Goal: Information Seeking & Learning: Learn about a topic

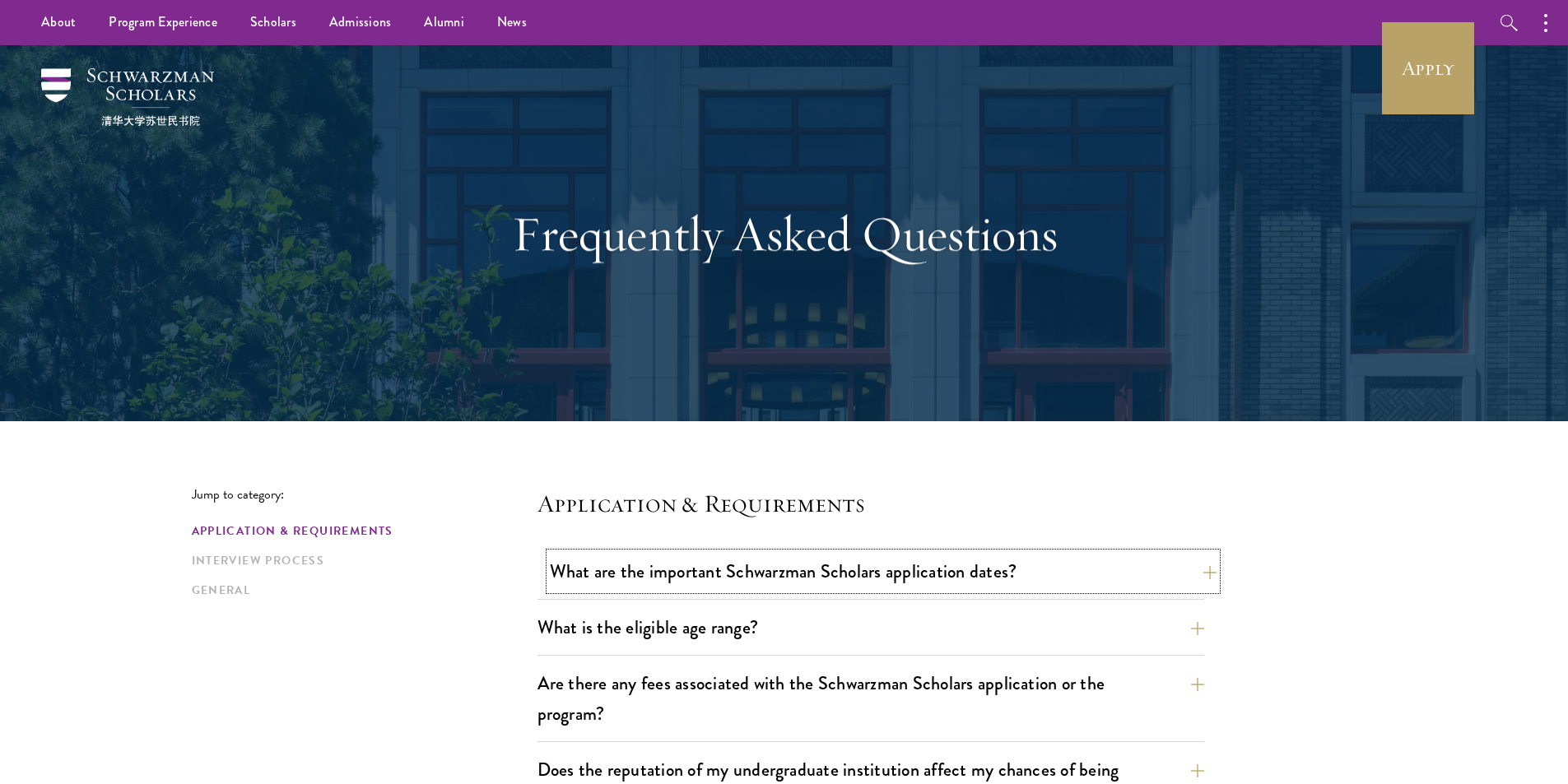
click at [705, 569] on button "What are the important Schwarzman Scholars application dates?" at bounding box center [882, 572] width 666 height 37
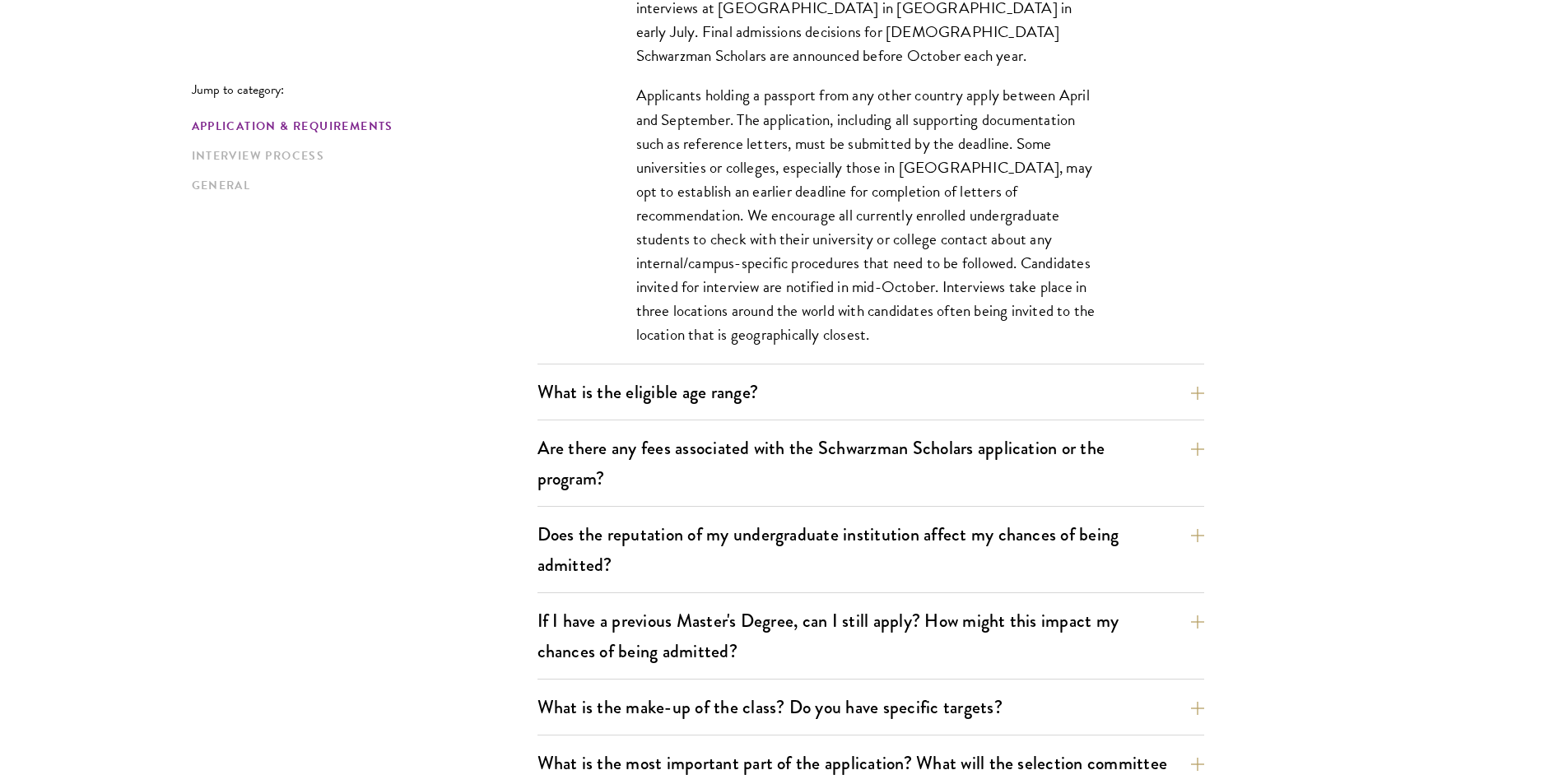
scroll to position [741, 0]
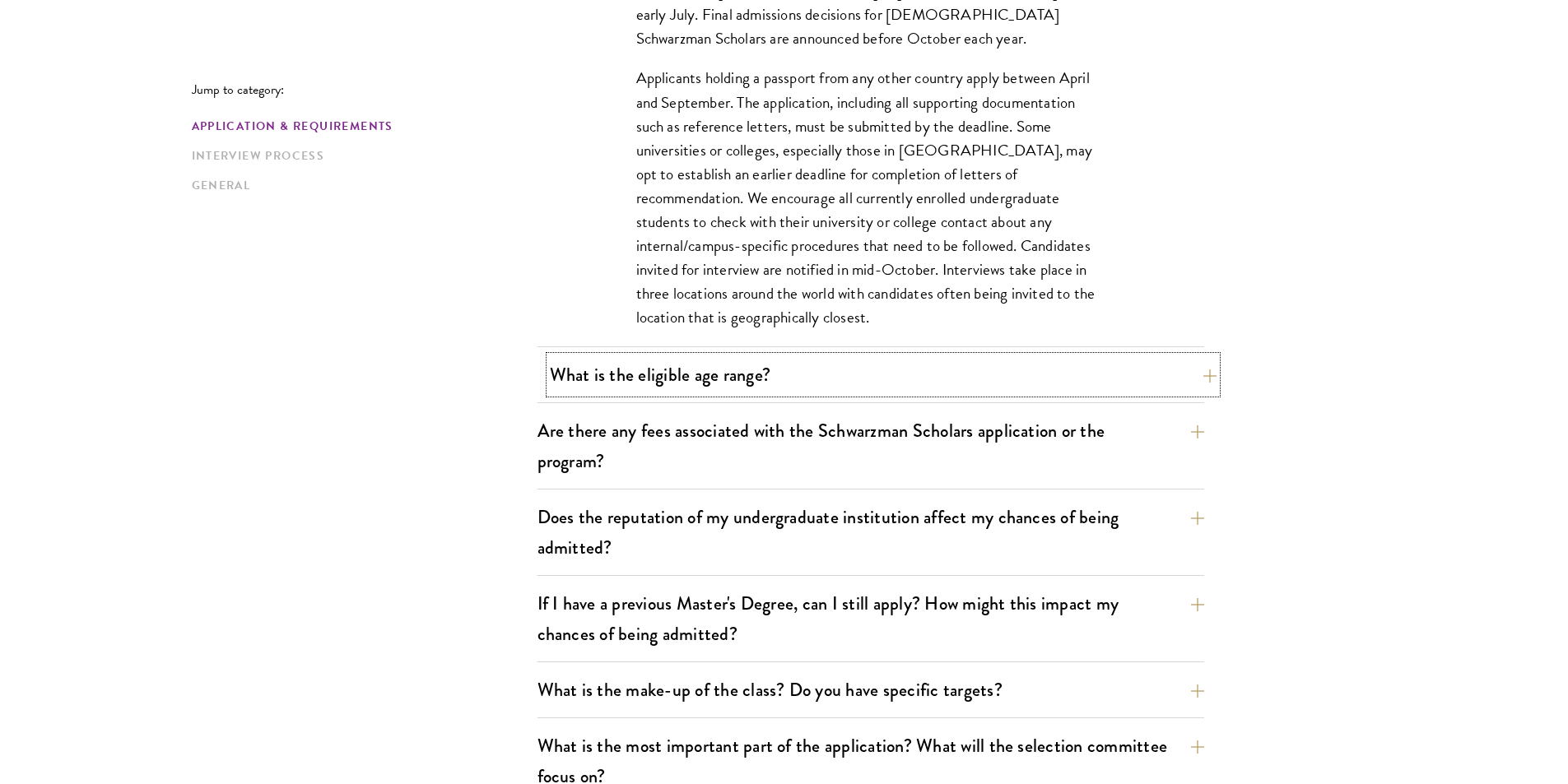
click at [581, 382] on button "What is the eligible age range?" at bounding box center [882, 375] width 666 height 37
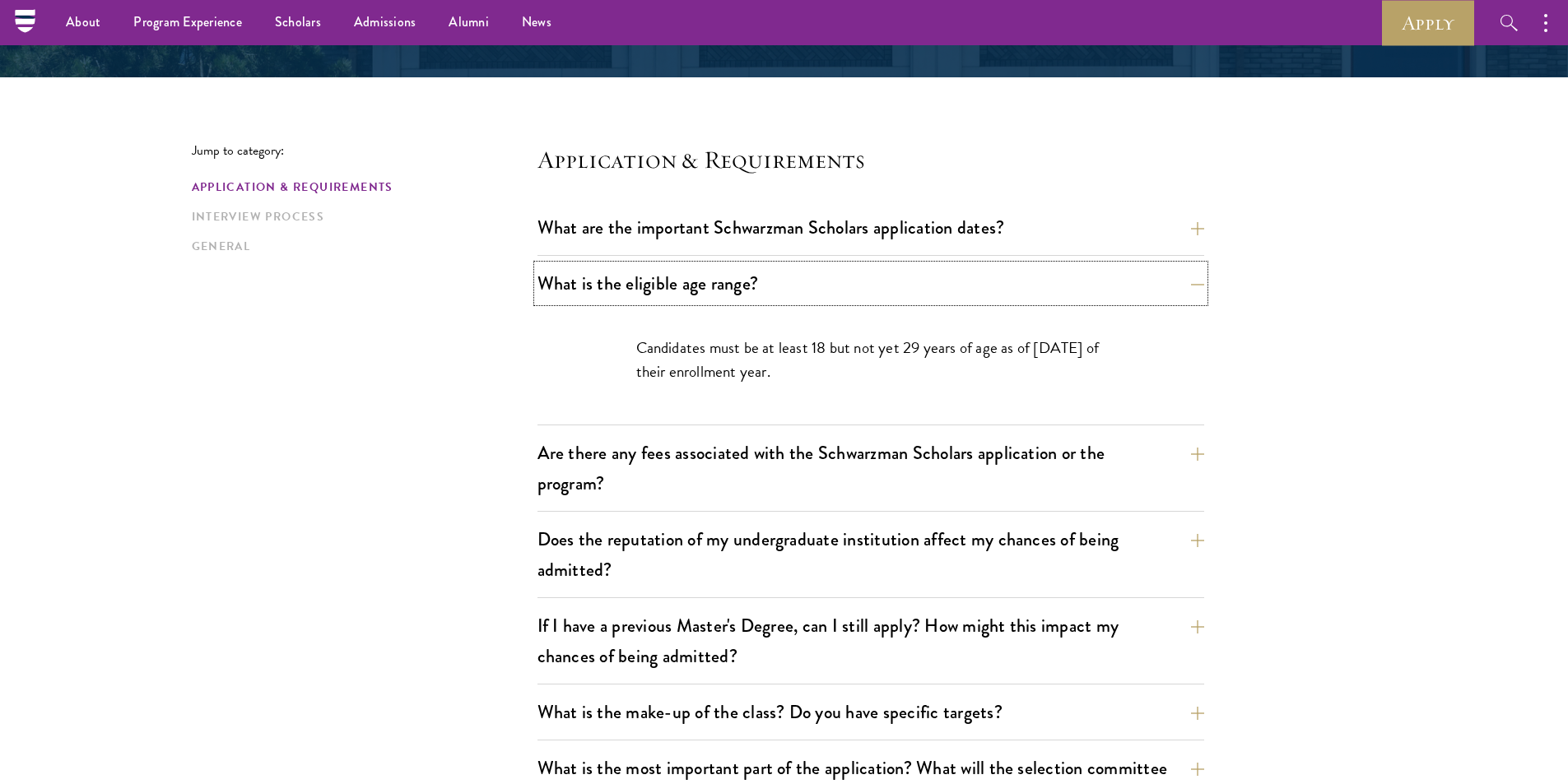
scroll to position [329, 0]
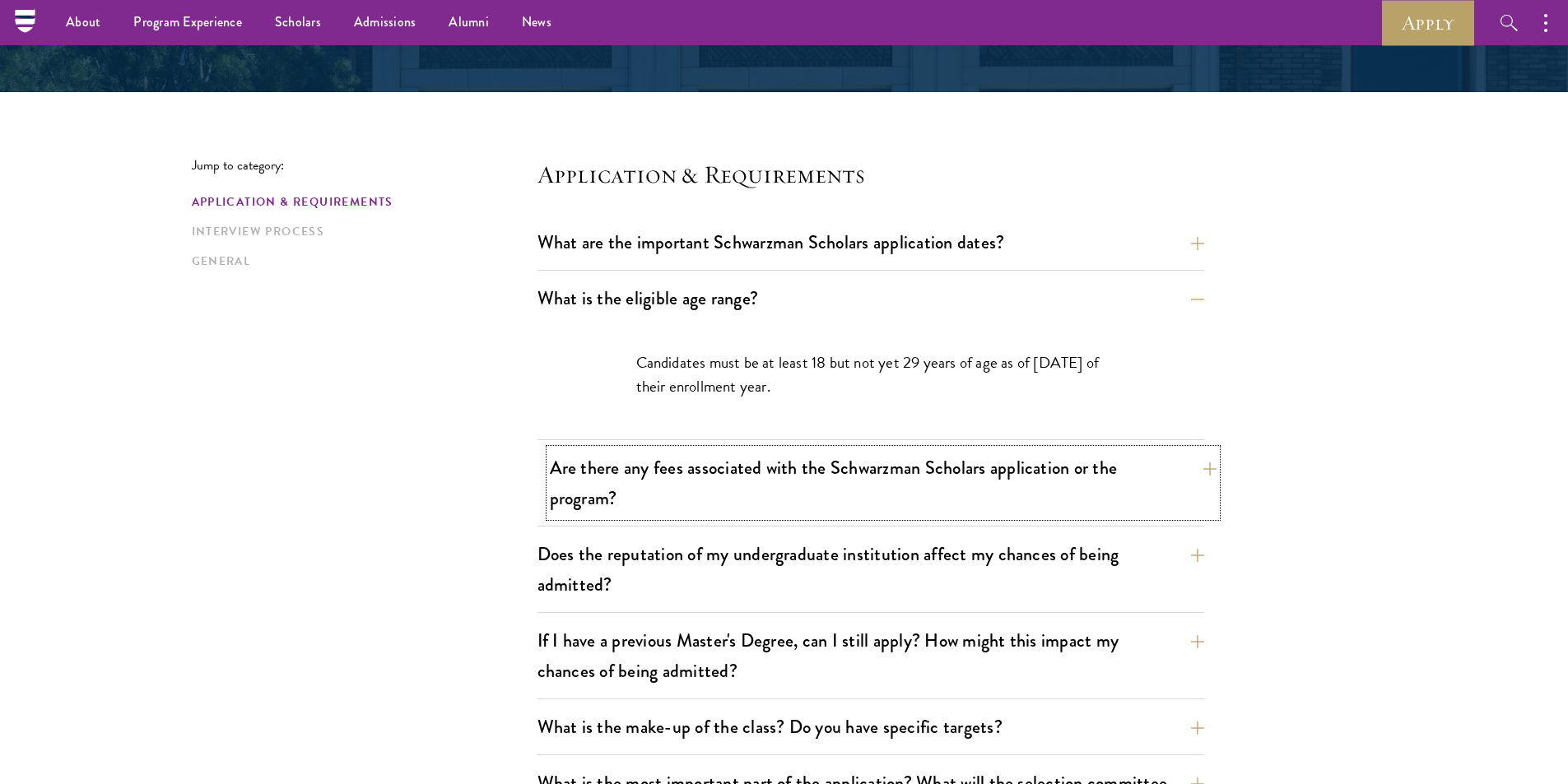
click at [651, 476] on button "Are there any fees associated with the Schwarzman Scholars application or the p…" at bounding box center [882, 483] width 666 height 67
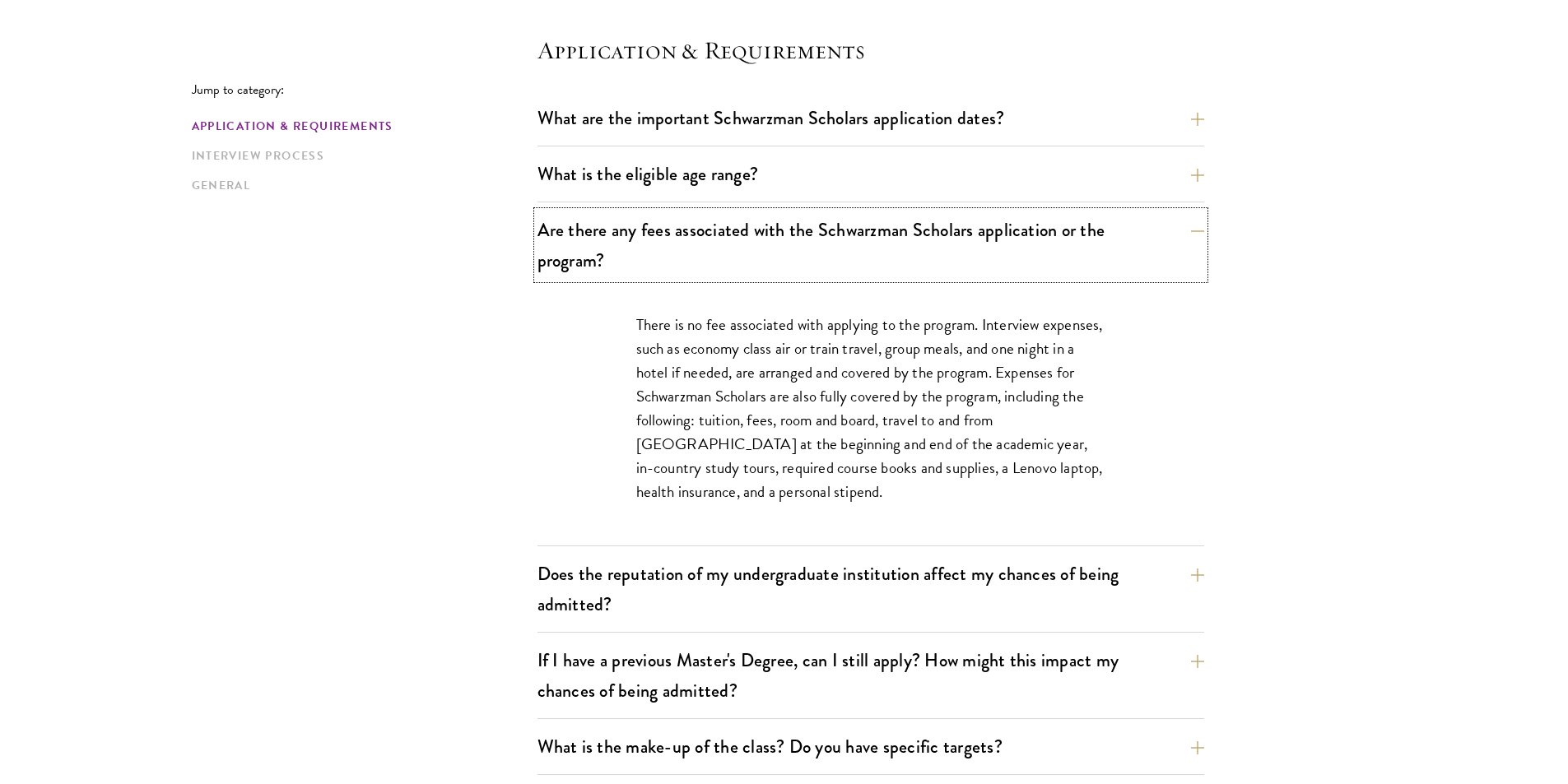
scroll to position [494, 0]
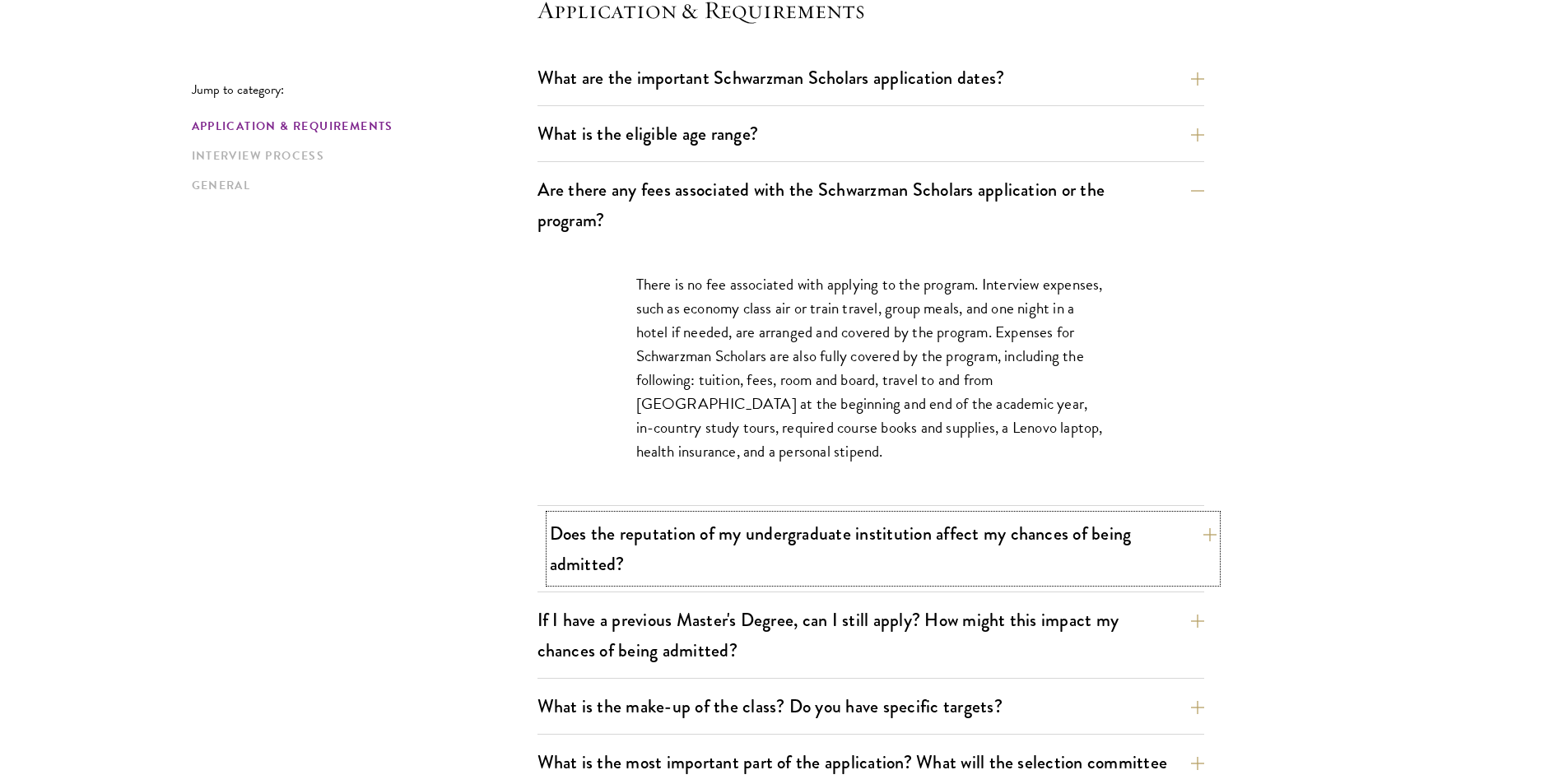
click at [584, 540] on button "Does the reputation of my undergraduate institution affect my chances of being …" at bounding box center [882, 549] width 666 height 67
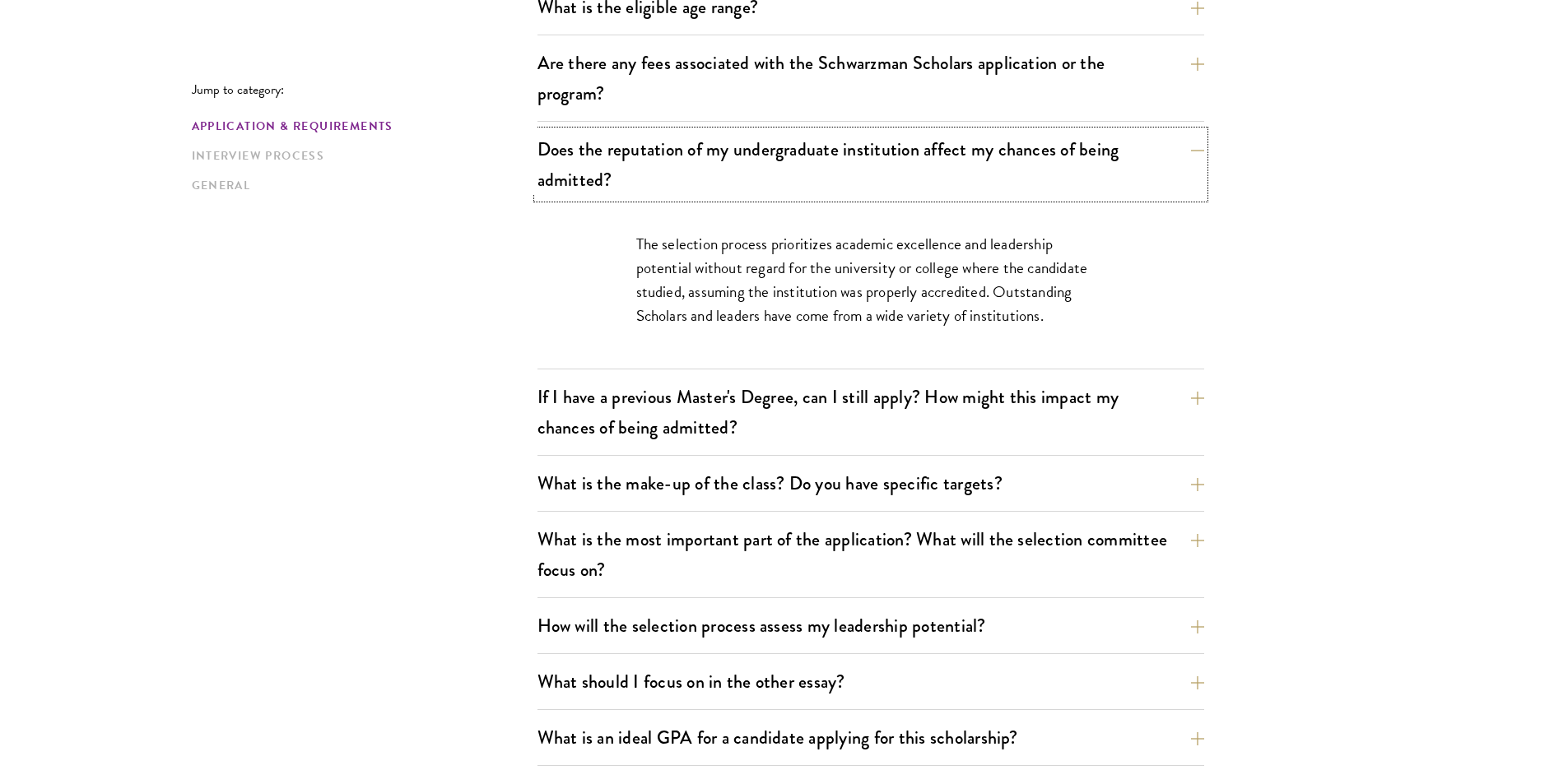
scroll to position [658, 0]
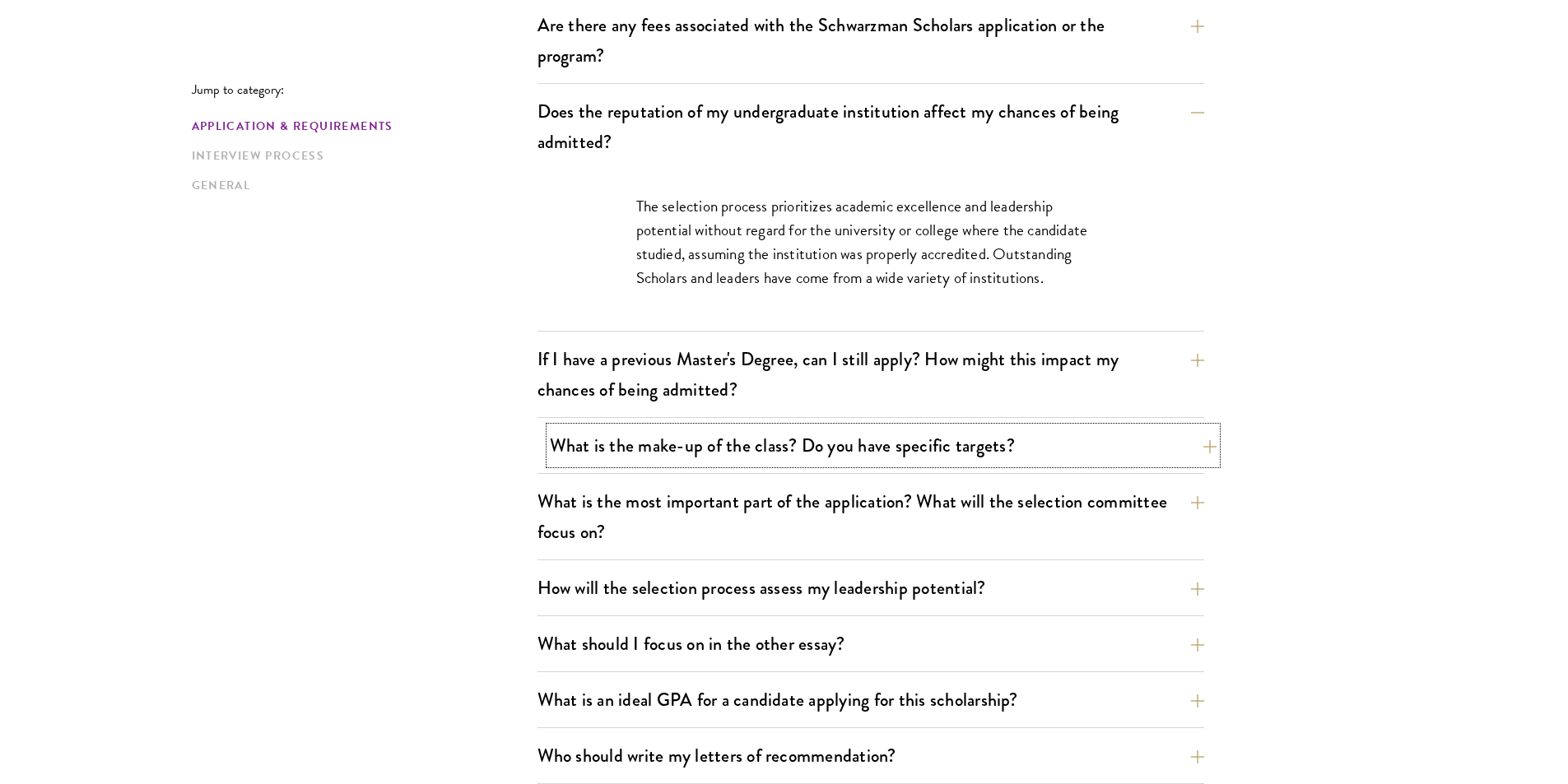
click at [621, 459] on button "What is the make-up of the class? Do you have specific targets?" at bounding box center [882, 446] width 666 height 37
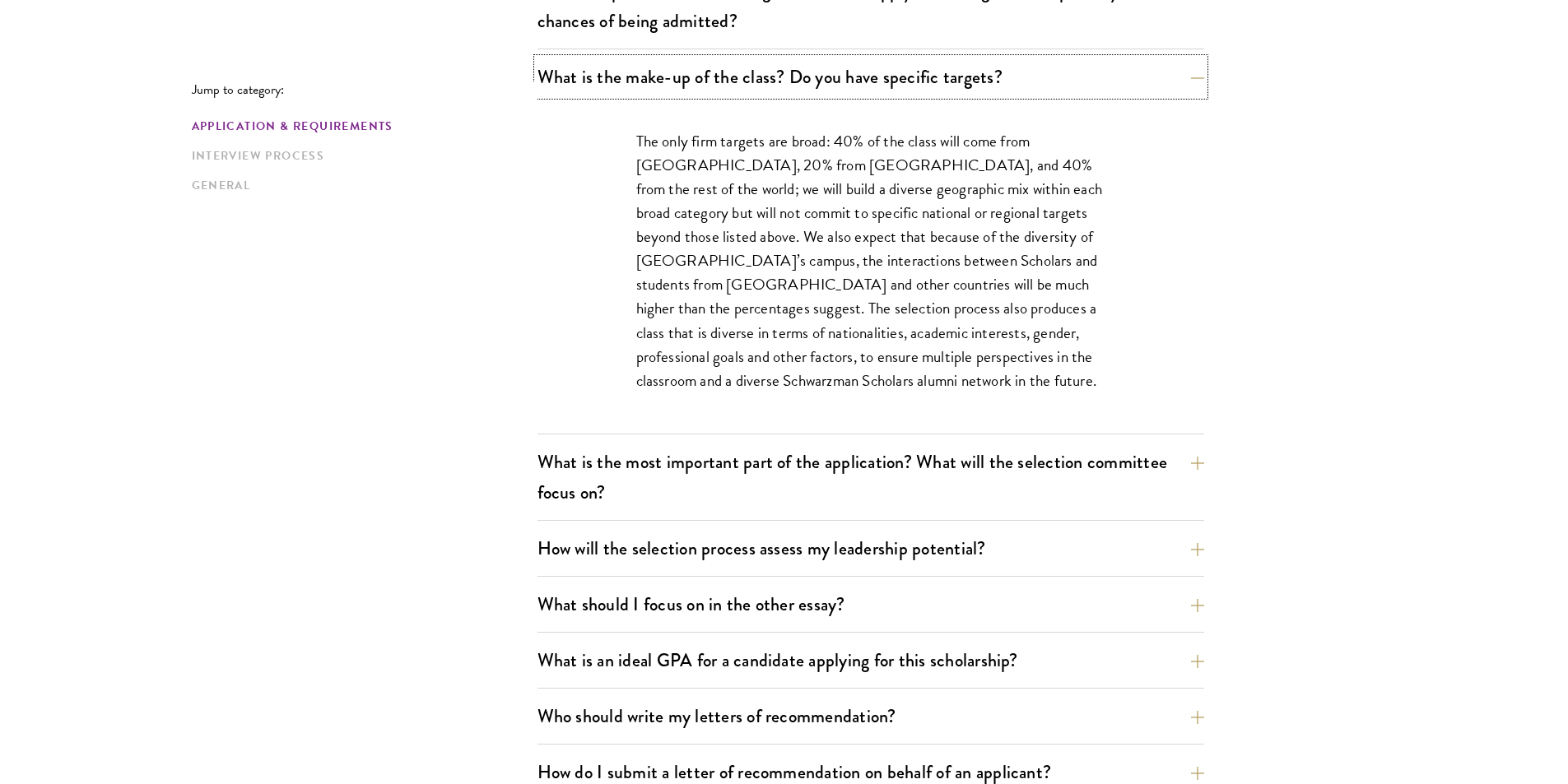
scroll to position [905, 0]
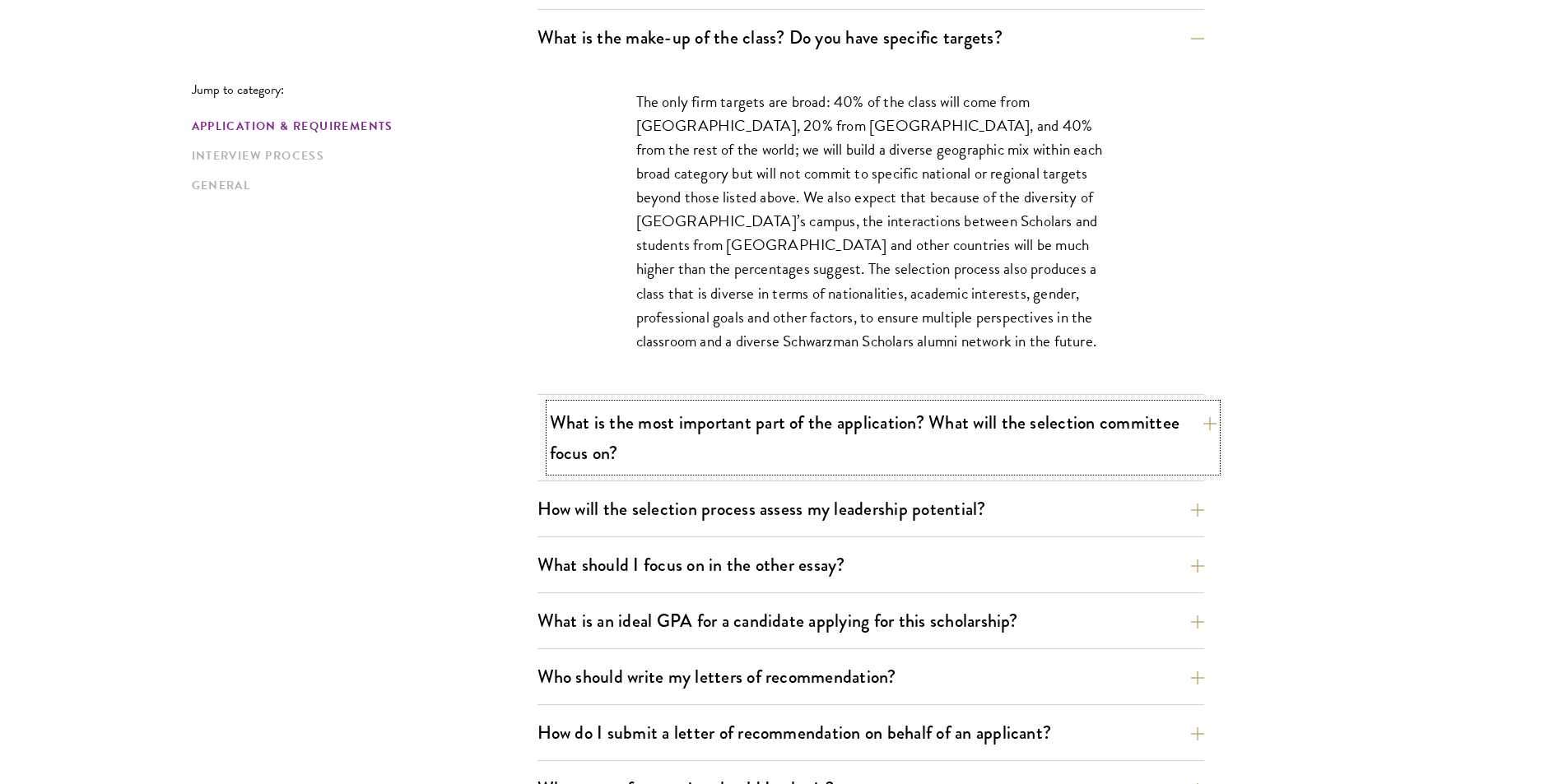
click at [629, 459] on button "What is the most important part of the application? What will the selection com…" at bounding box center [882, 438] width 666 height 67
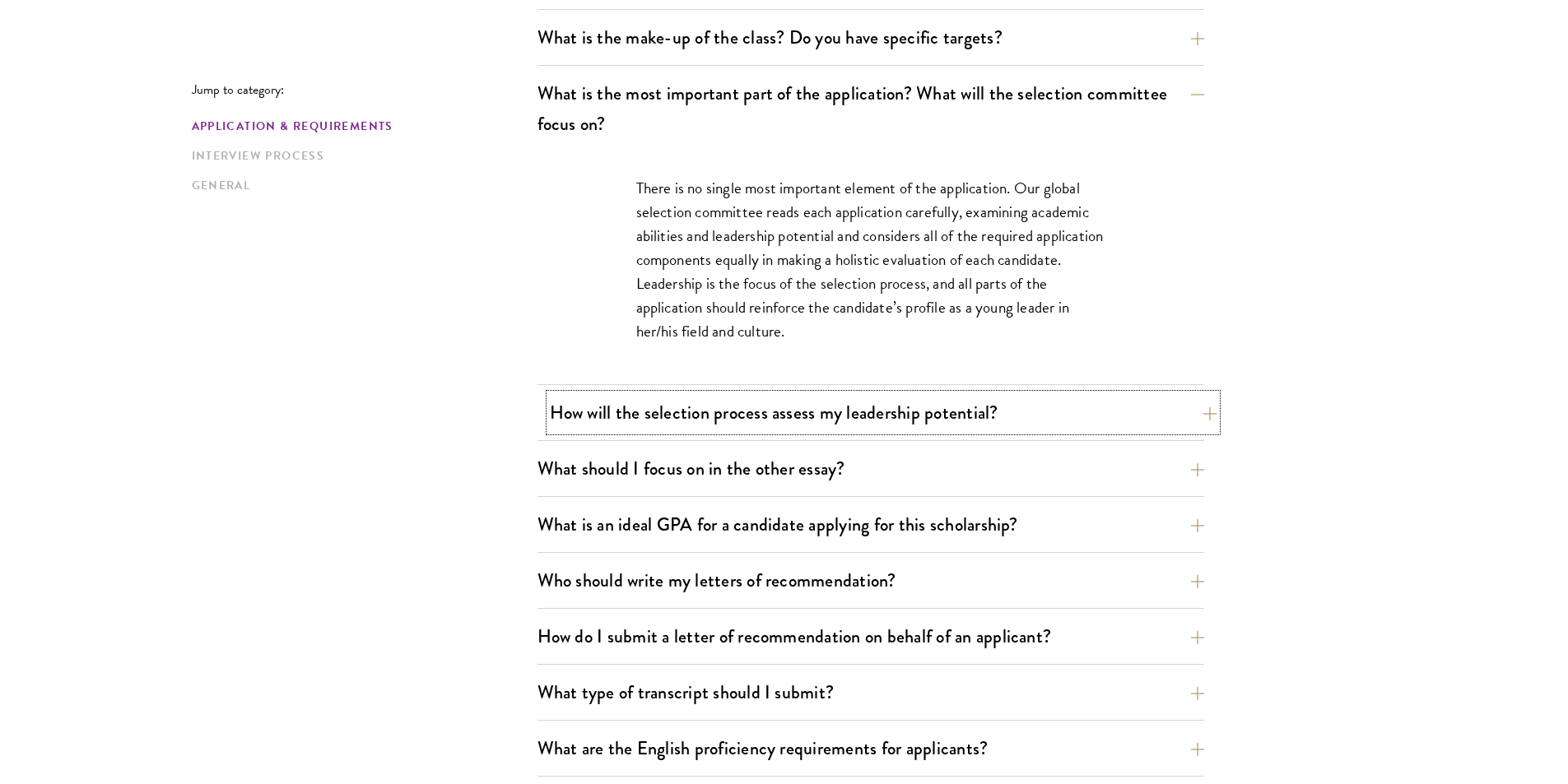
click at [588, 424] on button "How will the selection process assess my leadership potential?" at bounding box center [882, 412] width 666 height 37
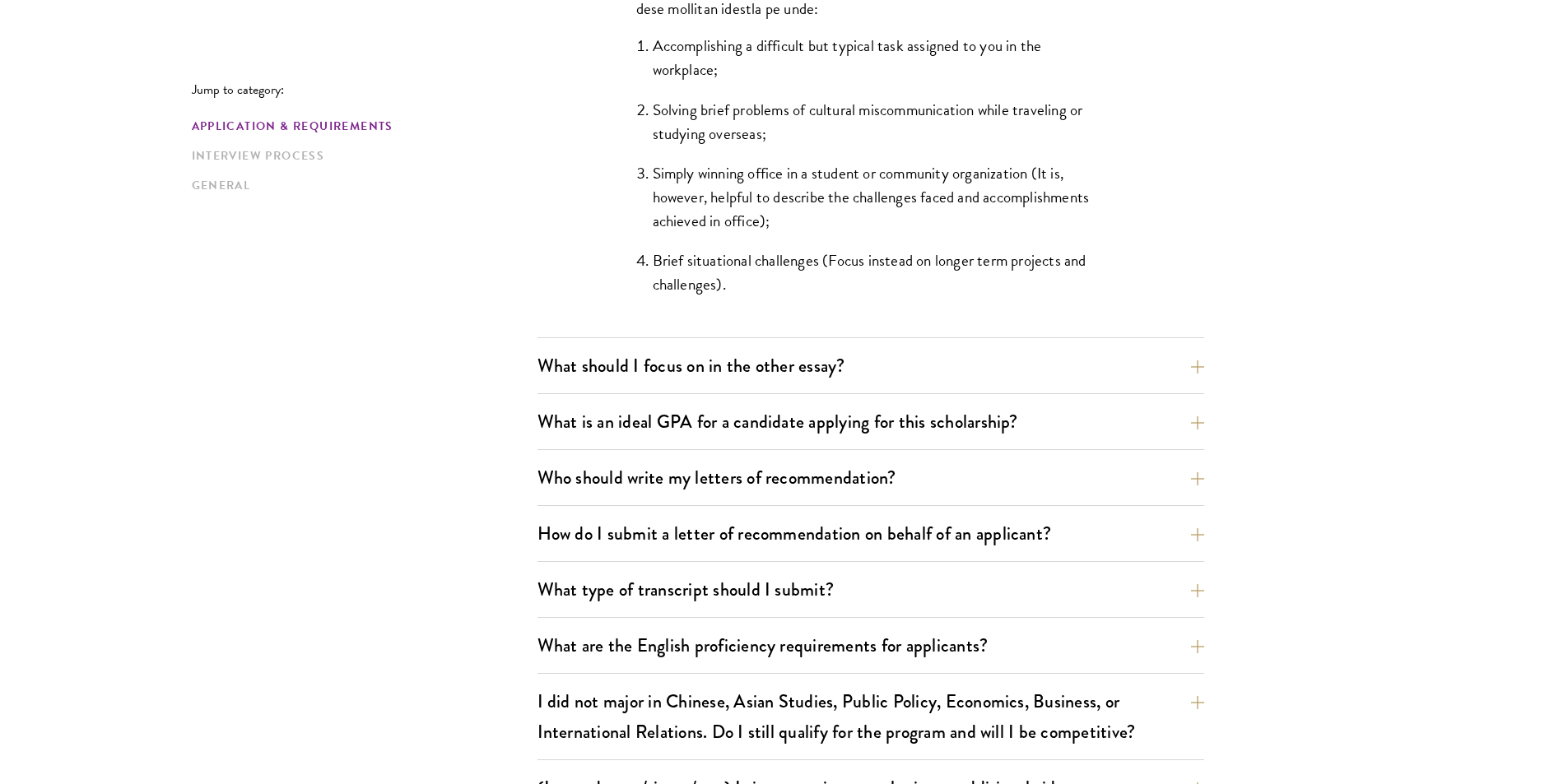
scroll to position [1646, 0]
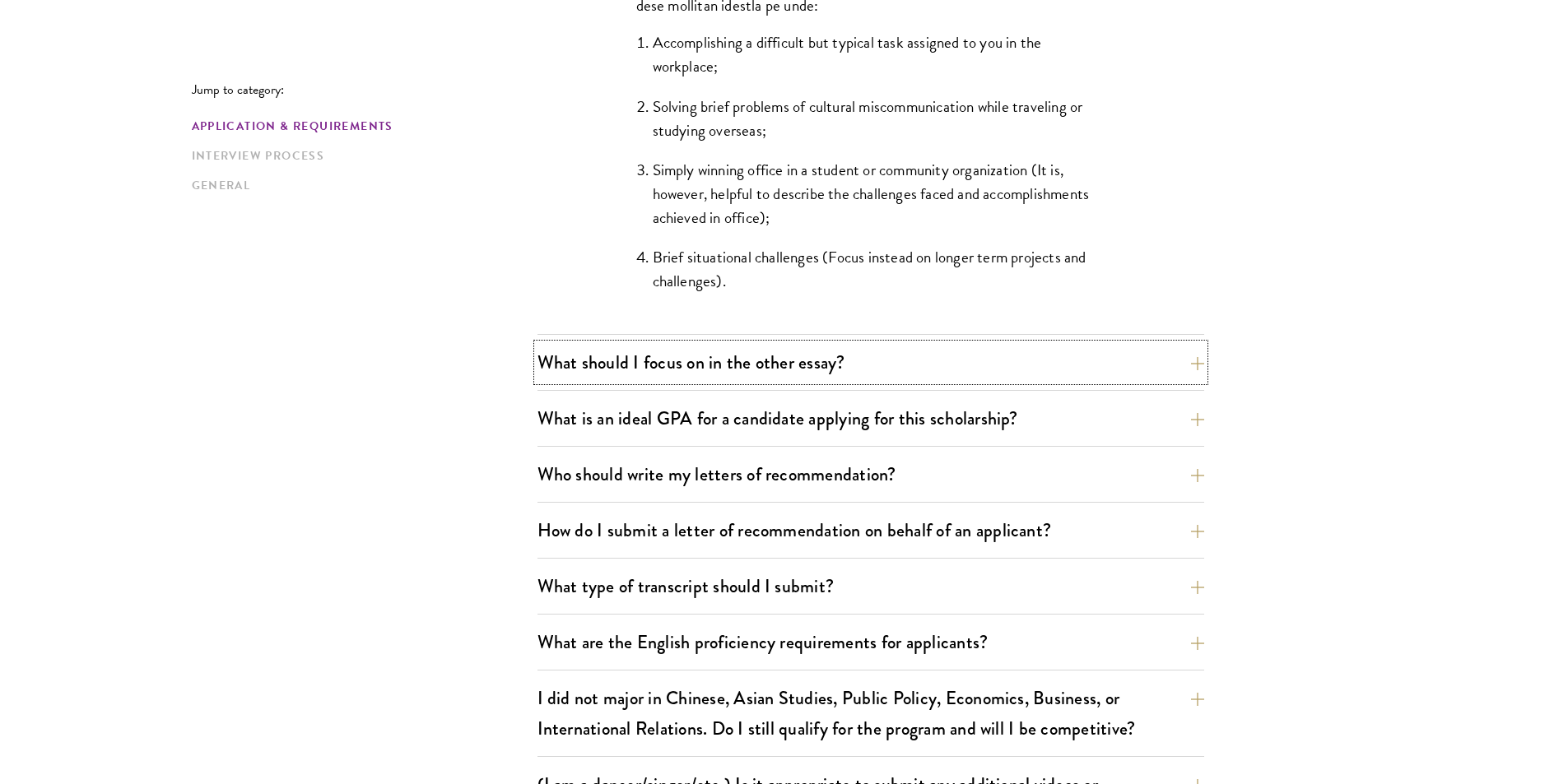
click at [682, 357] on button "What should I focus on in the other essay?" at bounding box center [871, 362] width 666 height 37
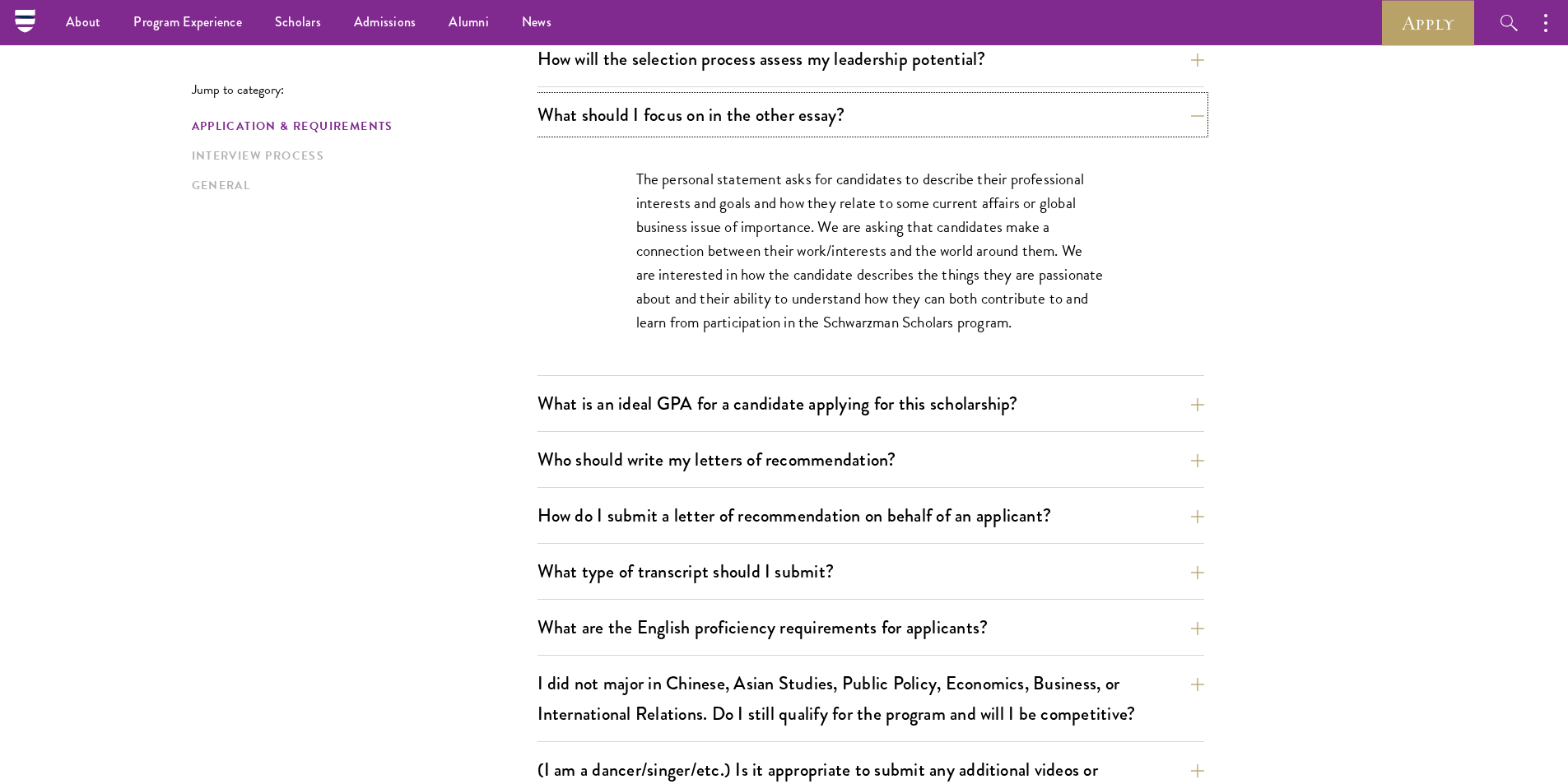
scroll to position [987, 0]
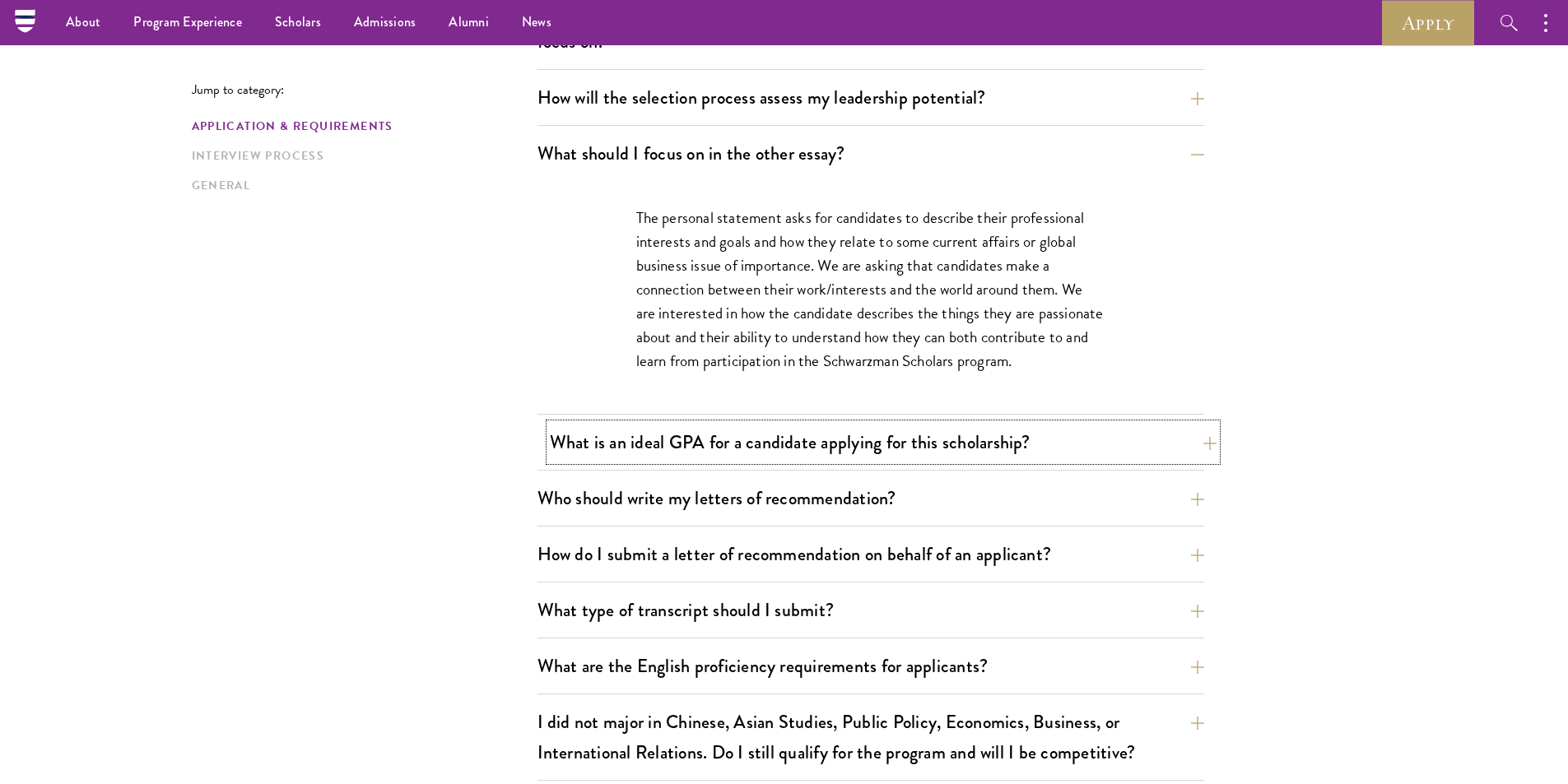
click at [625, 430] on button "What is an ideal GPA for a candidate applying for this scholarship?" at bounding box center [882, 442] width 666 height 37
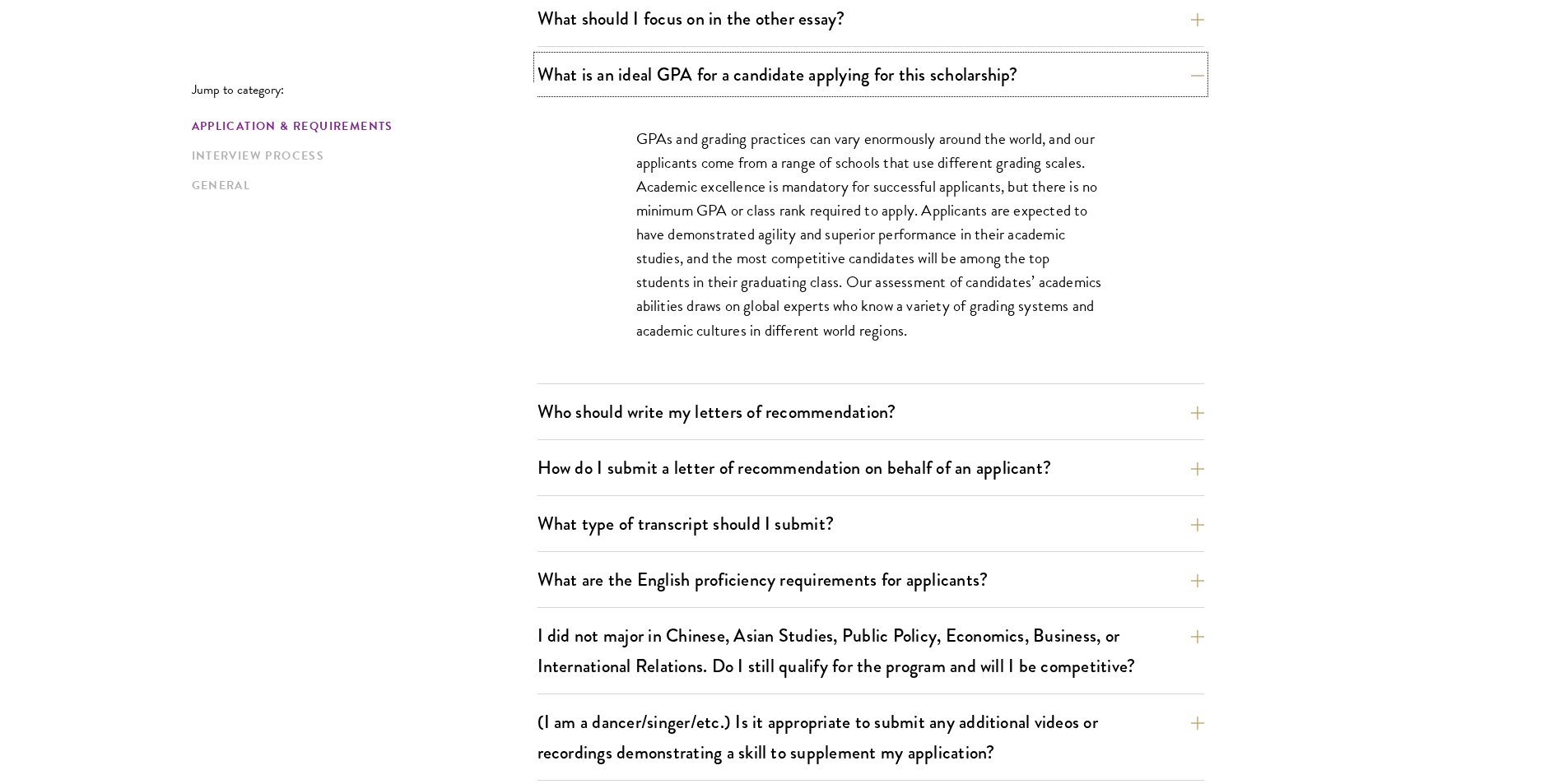
scroll to position [1152, 0]
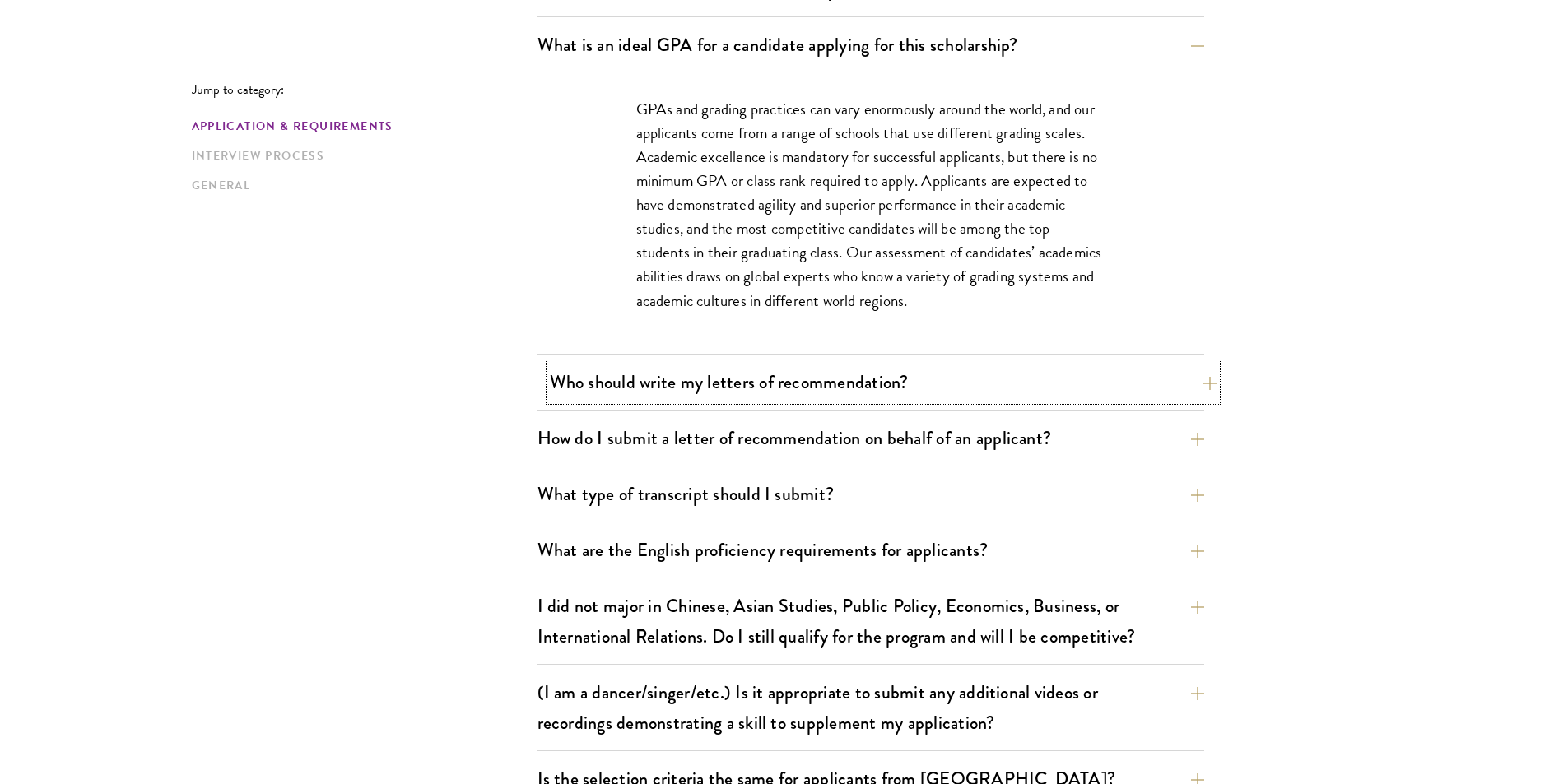
click at [676, 387] on button "Who should write my letters of recommendation?" at bounding box center [882, 382] width 666 height 37
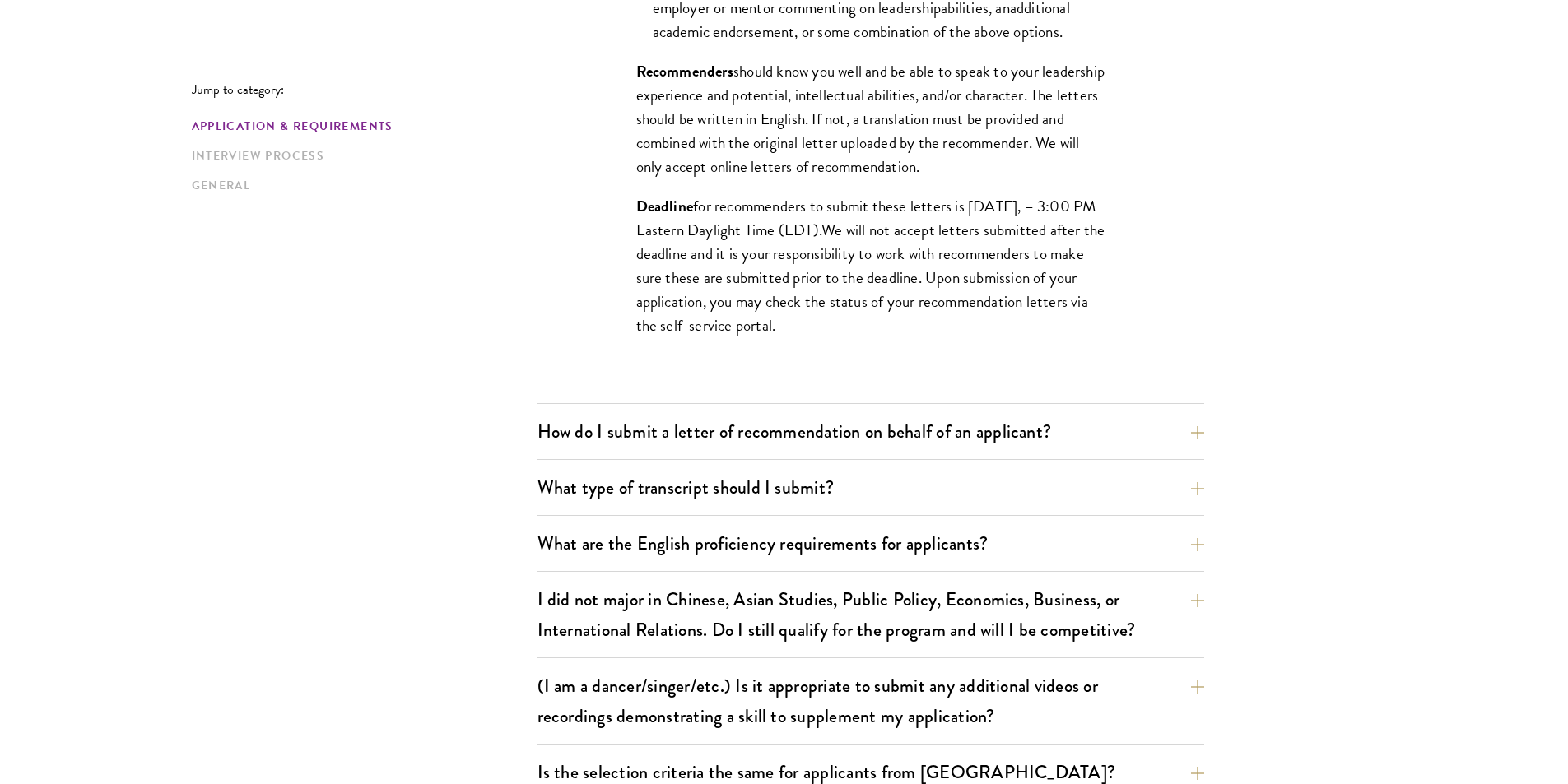
scroll to position [1646, 0]
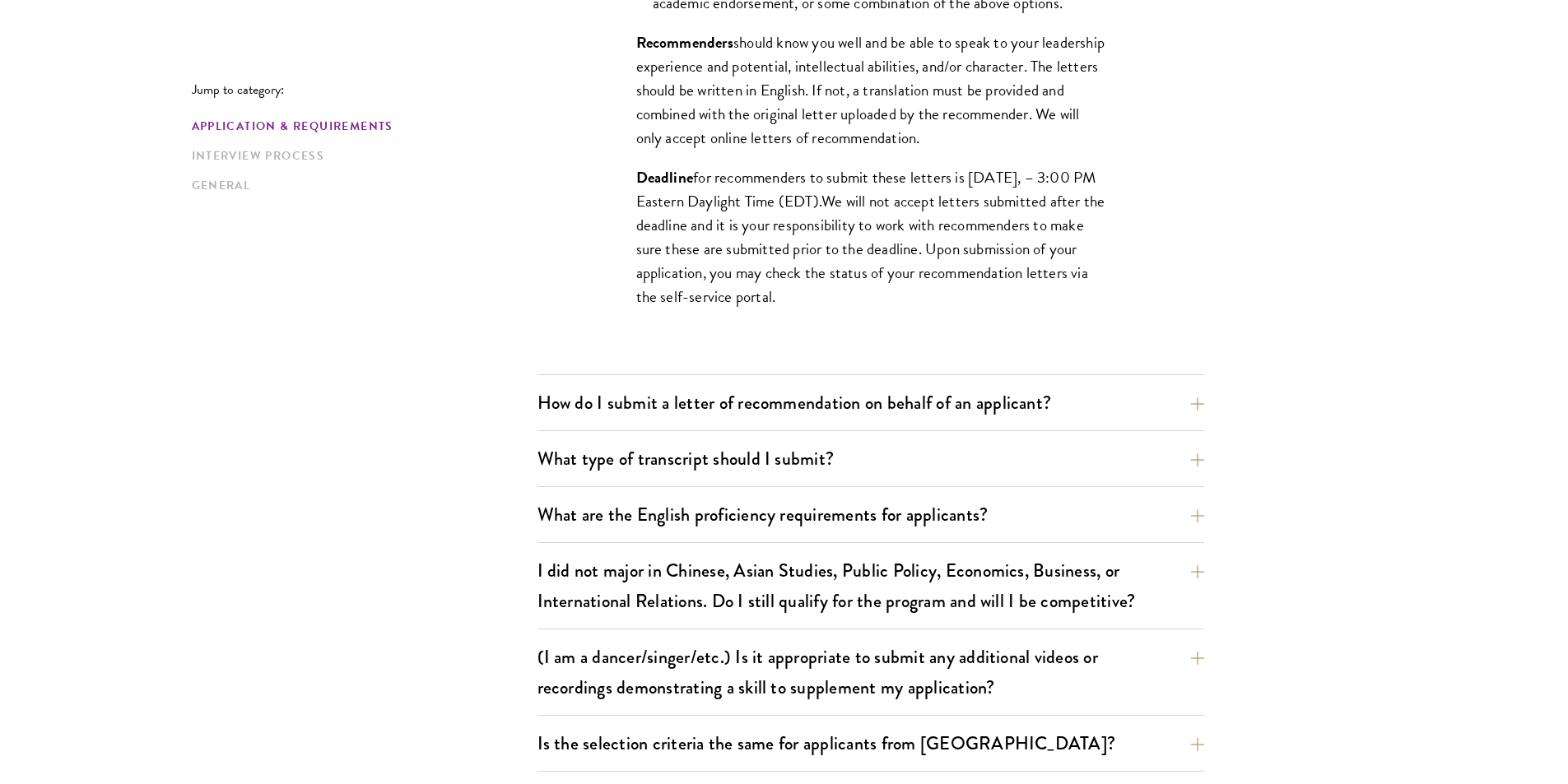
click at [221, 521] on div "Jump to category: Application & Requirements Interview Process General Applicat…" at bounding box center [784, 499] width 1185 height 3315
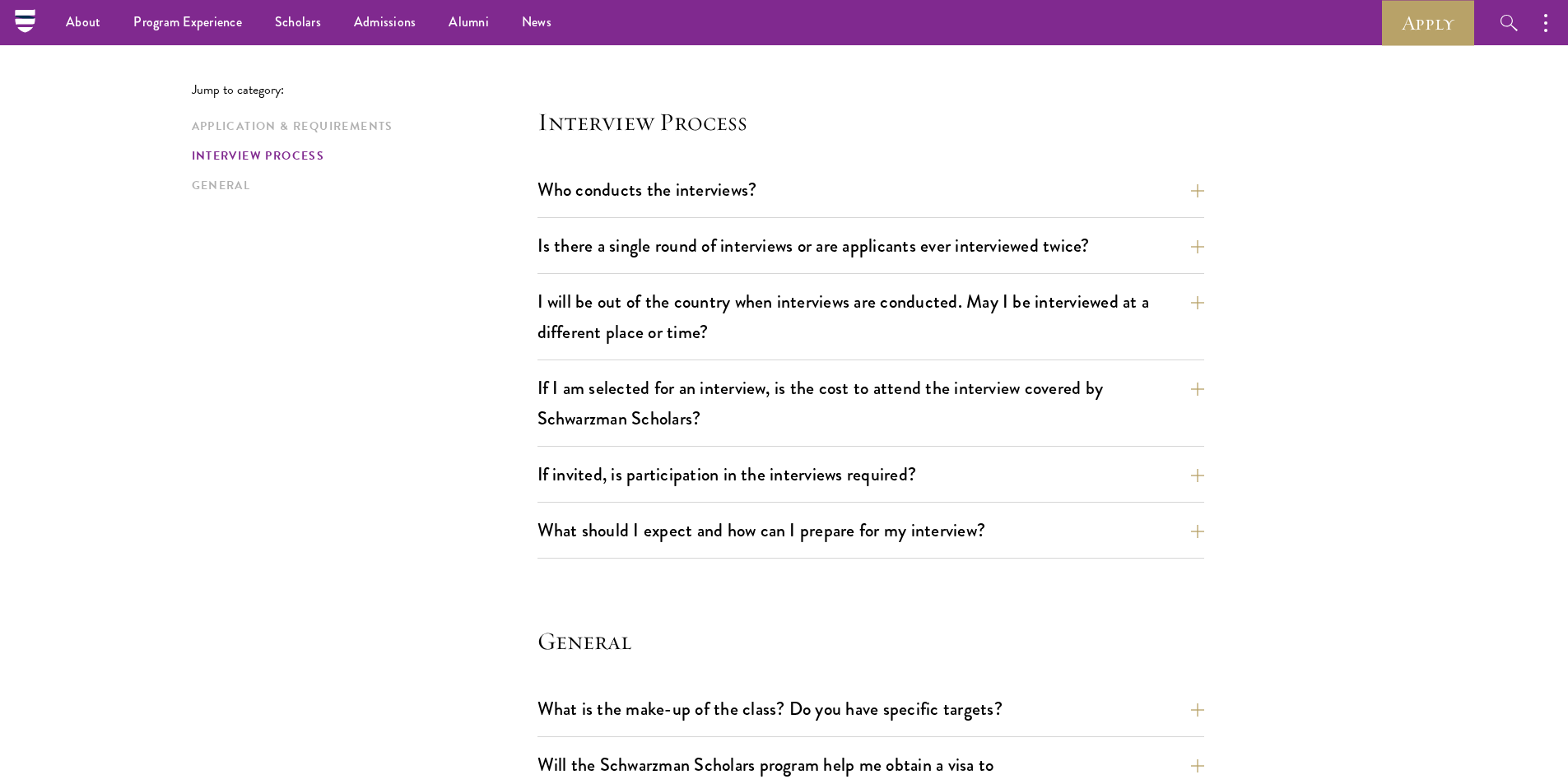
scroll to position [2469, 0]
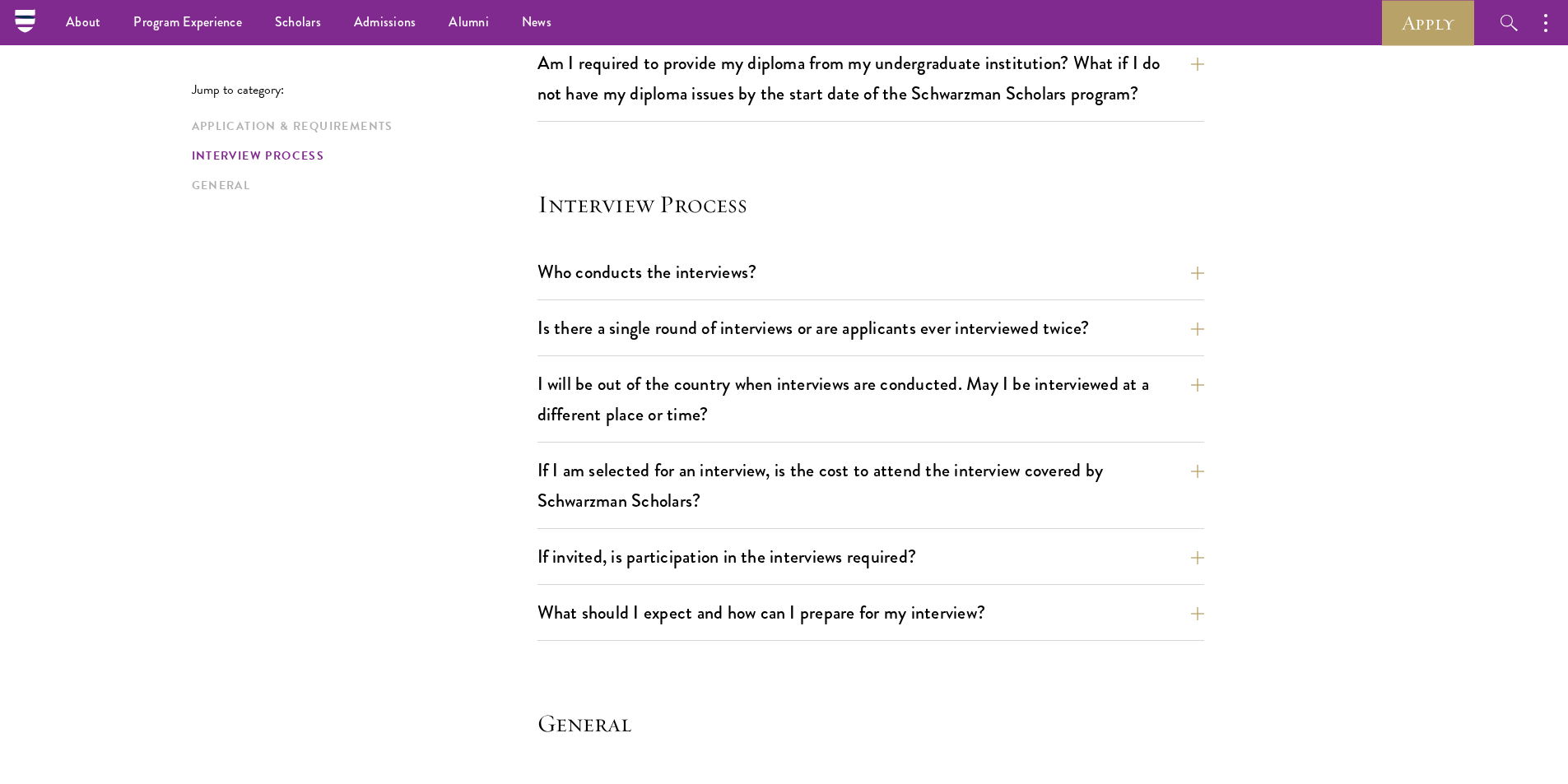
drag, startPoint x: 266, startPoint y: 387, endPoint x: 281, endPoint y: 386, distance: 15.0
